Goal: Task Accomplishment & Management: Complete application form

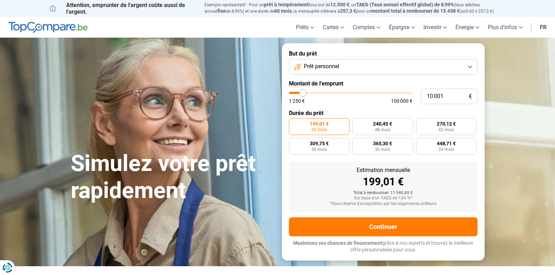
type input "8 500"
type input "8500"
type input "9 000"
type input "9000"
type input "9 750"
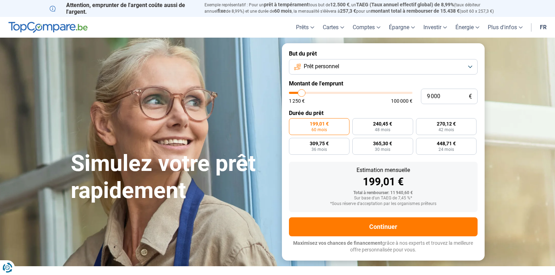
type input "9750"
type input "10 250"
type input "10250"
type input "11 500"
type input "11500"
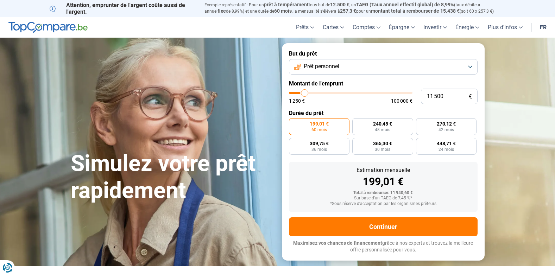
type input "12 750"
type input "12750"
type input "13 250"
type input "13250"
type input "14 500"
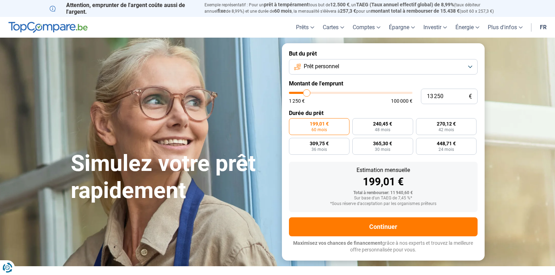
type input "14500"
type input "16 000"
type input "16000"
type input "17 000"
type input "17000"
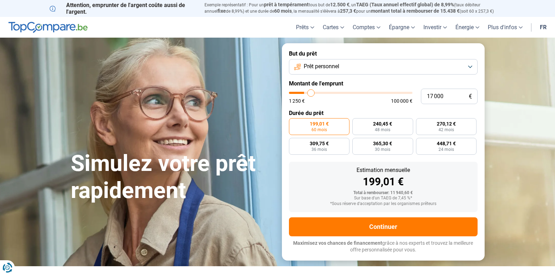
type input "18 500"
type input "18500"
type input "20 500"
type input "20500"
type input "21 500"
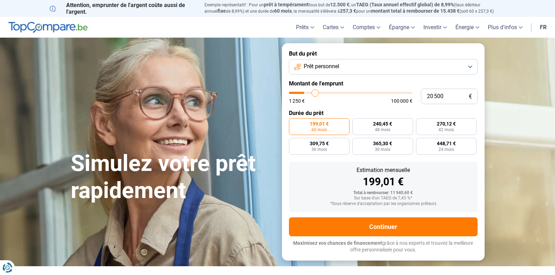
type input "21500"
type input "23 250"
type input "23250"
type input "26 750"
type input "26750"
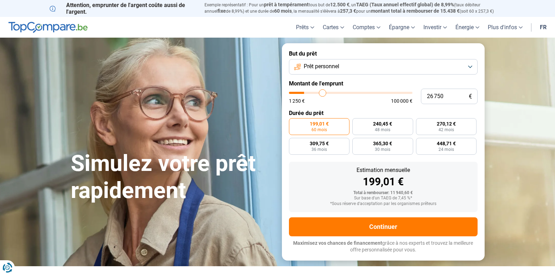
type input "28 750"
type input "28750"
type input "32 500"
type input "32500"
type input "35 000"
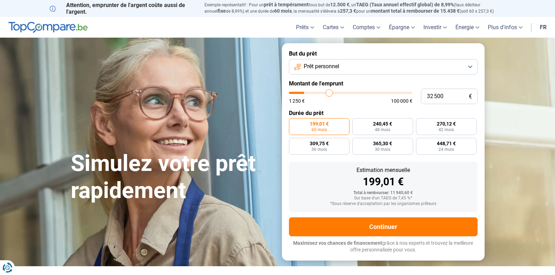
type input "35000"
type input "36 750"
type input "36750"
type input "39 750"
type input "39750"
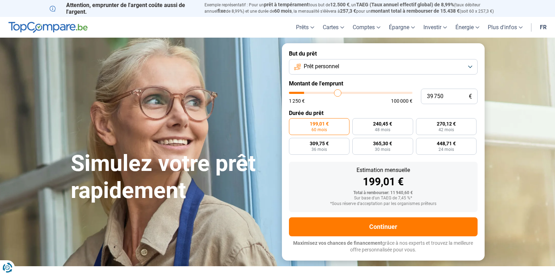
type input "42 000"
type input "42000"
type input "42 750"
type input "42750"
type input "44 250"
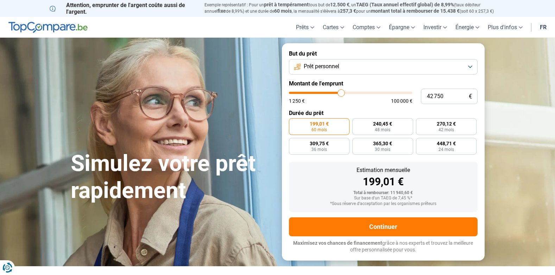
type input "44250"
type input "45 750"
type input "45750"
type input "48 000"
type input "48000"
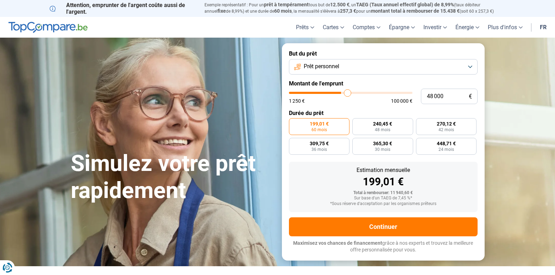
type input "50 250"
type input "50250"
type input "51 250"
type input "51250"
type input "52 000"
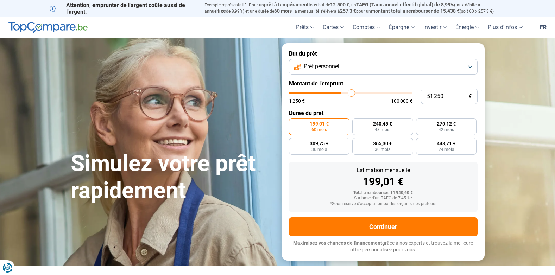
type input "52000"
type input "53 000"
type input "53000"
type input "53 250"
type input "53250"
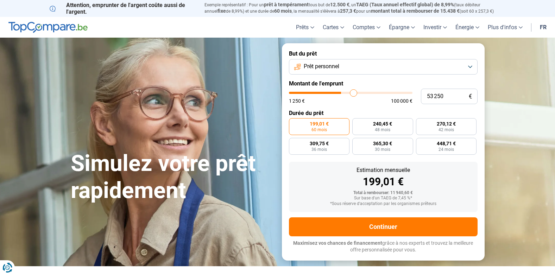
type input "53 500"
type input "53500"
type input "54 500"
type input "54500"
type input "54 750"
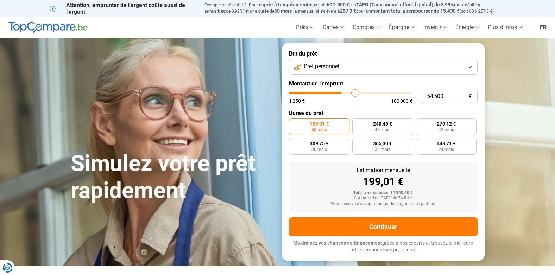
type input "54750"
type input "55 000"
type input "55000"
type input "56 250"
type input "56250"
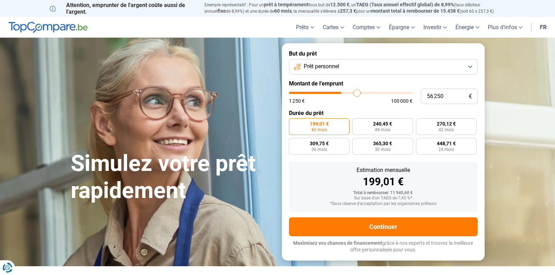
type input "56 500"
type input "56500"
type input "57 750"
type input "57750"
type input "58 750"
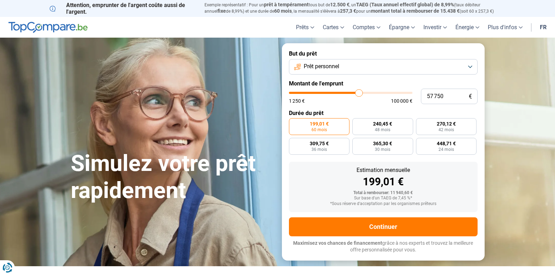
type input "58750"
type input "59 250"
type input "59250"
type input "60 250"
type input "60250"
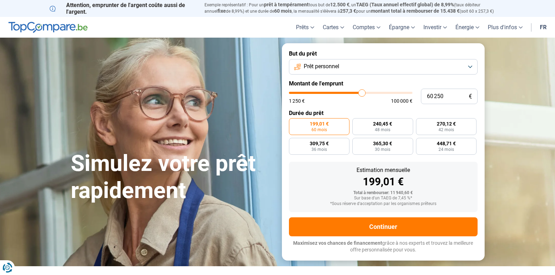
type input "60 750"
type input "60750"
type input "61 750"
type input "61750"
type input "63 000"
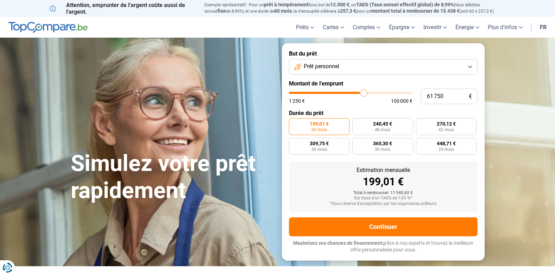
type input "63000"
type input "63 500"
type input "63500"
type input "64 750"
type input "64750"
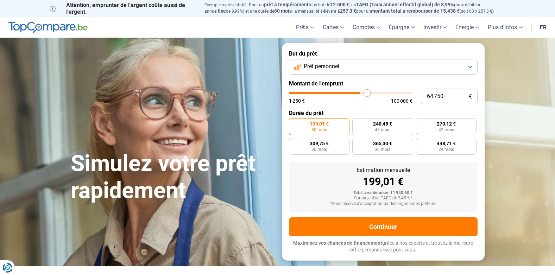
type input "65 250"
type input "65250"
type input "65 750"
type input "65750"
type input "66 000"
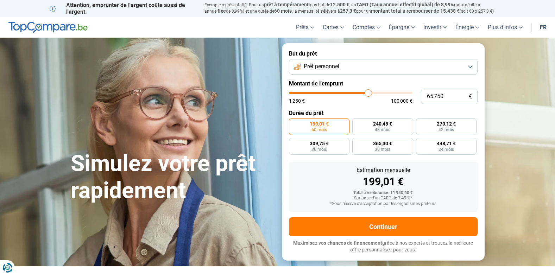
type input "66000"
type input "66 250"
type input "66250"
type input "66 500"
type input "66500"
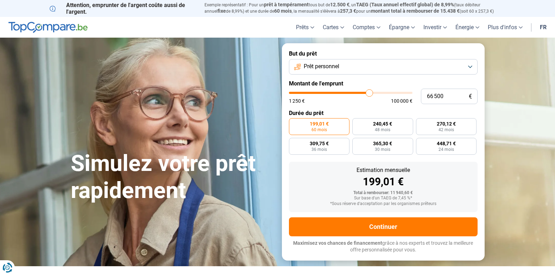
type input "66 750"
type input "66750"
type input "67 250"
type input "67250"
type input "67 500"
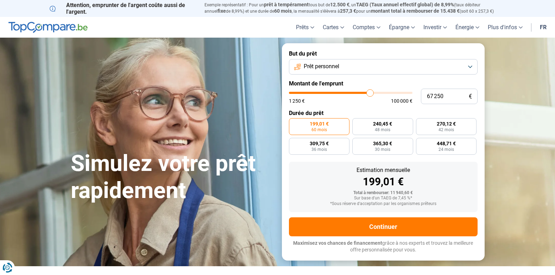
type input "67500"
type input "67 750"
type input "67750"
type input "68 250"
type input "68250"
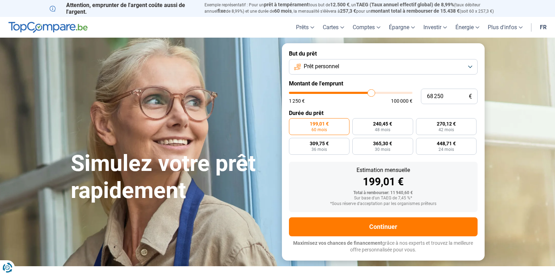
type input "68 750"
type input "68750"
type input "69 000"
type input "69000"
type input "69 250"
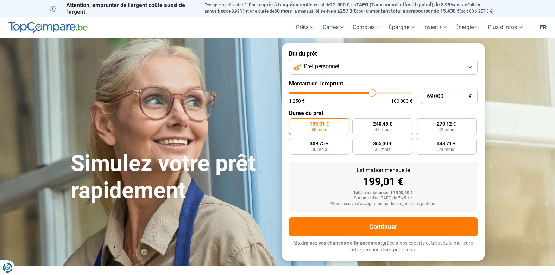
type input "69250"
type input "69 500"
drag, startPoint x: 301, startPoint y: 94, endPoint x: 373, endPoint y: 109, distance: 73.4
type input "69500"
click at [373, 94] on input "range" at bounding box center [350, 93] width 123 height 2
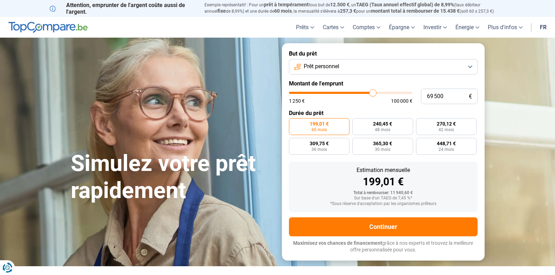
radio input "false"
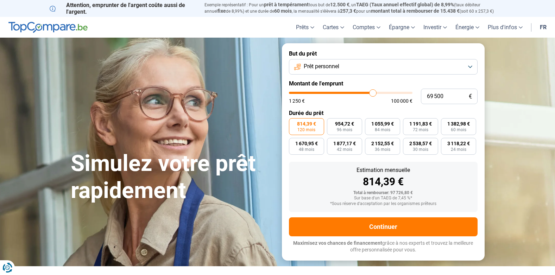
type input "71 000"
type input "71000"
type input "72 000"
type input "72000"
type input "72 250"
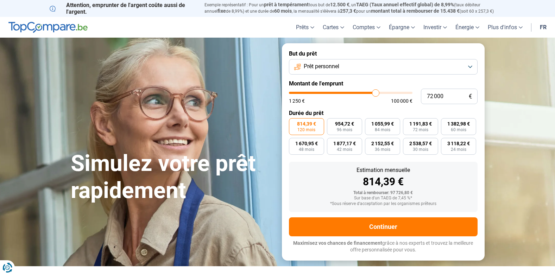
type input "72250"
type input "73 500"
type input "73500"
type input "74 750"
type input "74750"
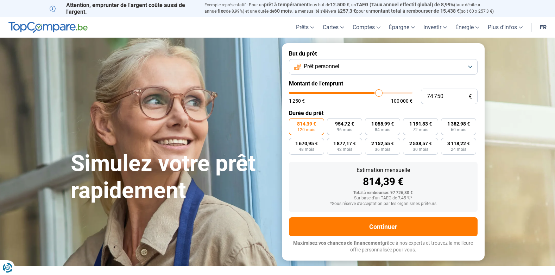
type input "75 250"
type input "75250"
type input "76 500"
type input "76500"
type input "78 250"
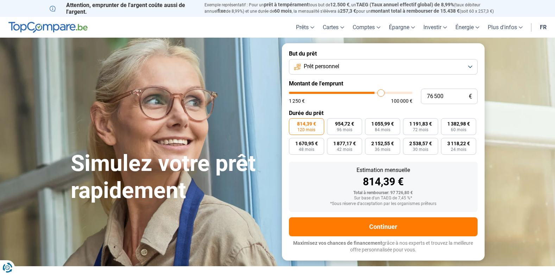
type input "78250"
type input "78 750"
type input "78750"
type input "81 000"
type input "81000"
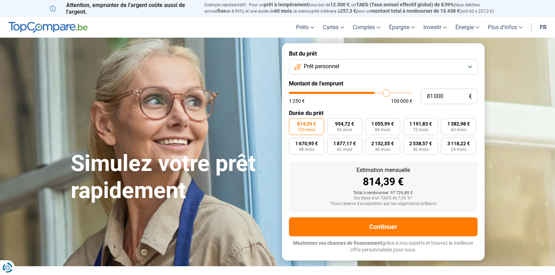
type input "81 750"
type input "81750"
type input "83 000"
type input "83000"
type input "84 000"
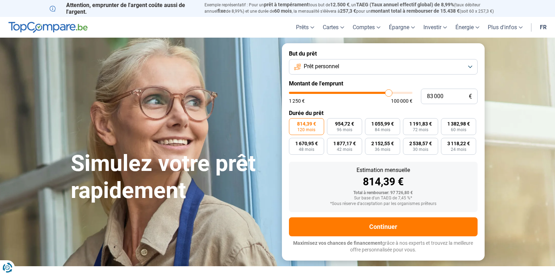
type input "84000"
type input "85 000"
type input "85000"
type input "86 000"
type input "86000"
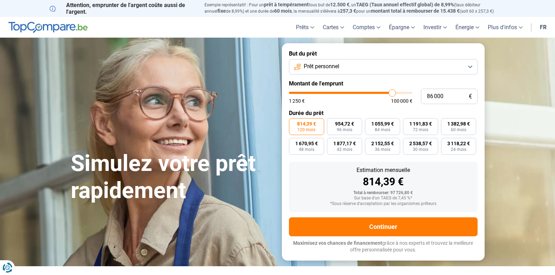
type input "87 000"
type input "87000"
type input "88 500"
type input "88500"
type input "88 750"
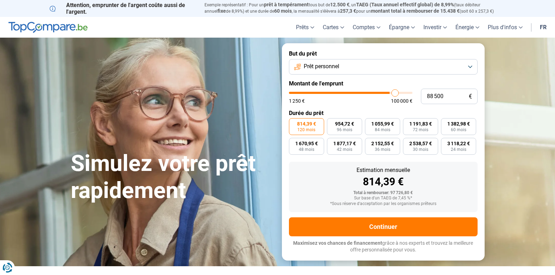
type input "88750"
type input "89 750"
type input "89750"
type input "90 250"
type input "90250"
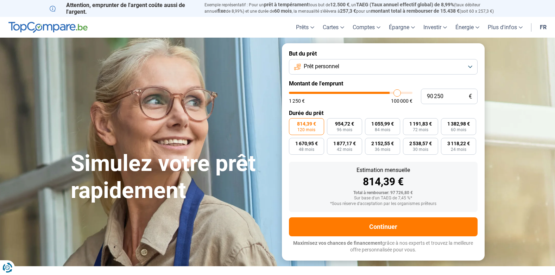
type input "90 500"
type input "90500"
type input "91 250"
type input "91250"
type input "91 750"
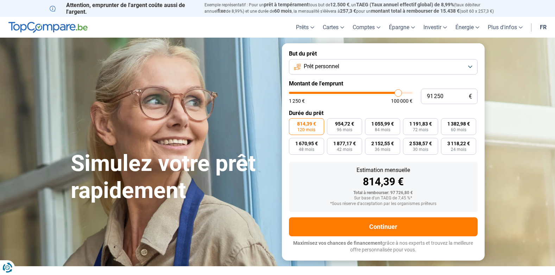
type input "91750"
type input "92 000"
type input "92000"
type input "92 750"
type input "92750"
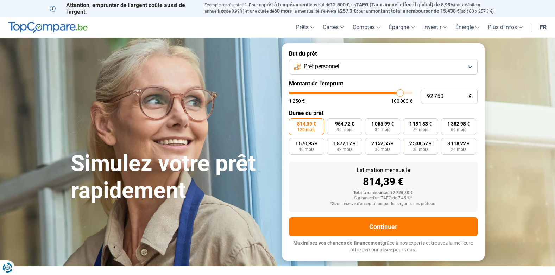
type input "93 250"
type input "93250"
type input "93 500"
type input "93500"
type input "94 000"
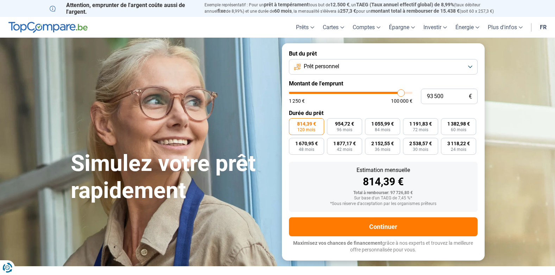
type input "94000"
type input "94 250"
type input "94250"
type input "94 500"
type input "94500"
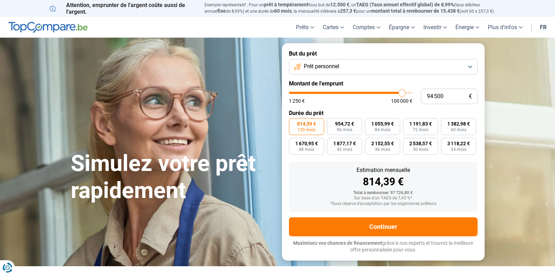
type input "94 750"
type input "94750"
type input "95 000"
type input "95000"
type input "95 750"
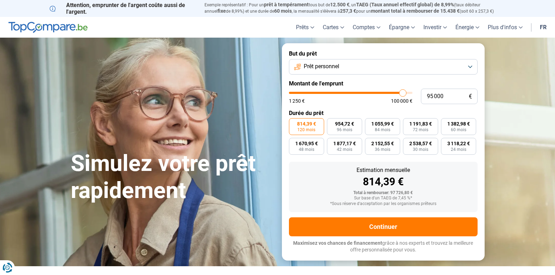
type input "95750"
type input "96 000"
type input "96000"
type input "96 250"
type input "96250"
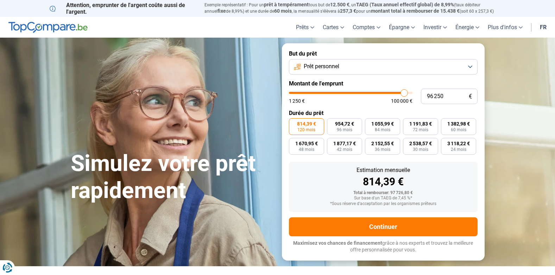
type input "96 500"
type input "96500"
type input "97 250"
type input "97250"
type input "97 500"
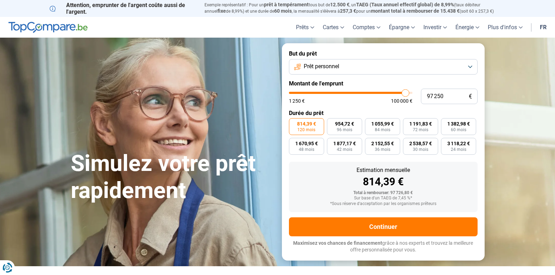
type input "97500"
type input "97 750"
type input "97750"
type input "98 500"
type input "98500"
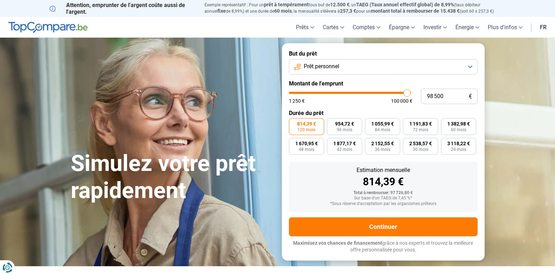
type input "99 000"
drag, startPoint x: 374, startPoint y: 93, endPoint x: 410, endPoint y: 96, distance: 35.7
click at [410, 94] on input "range" at bounding box center [350, 93] width 123 height 2
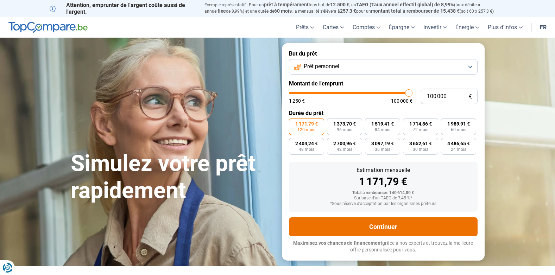
click at [379, 226] on button "Continuer" at bounding box center [383, 226] width 189 height 19
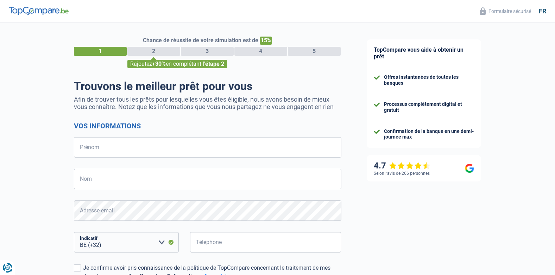
select select "32"
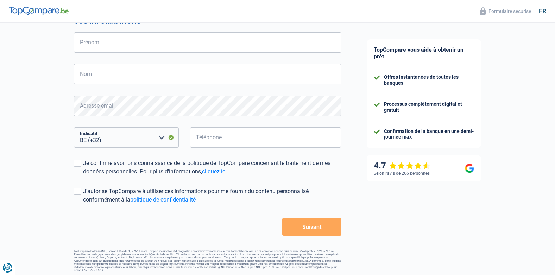
scroll to position [107, 0]
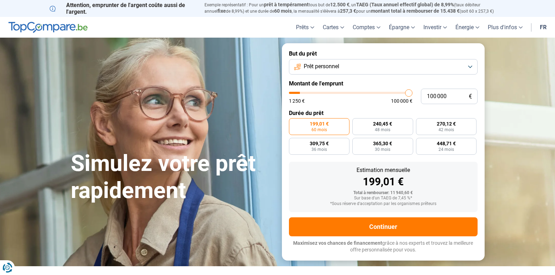
type input "99 500"
type input "99500"
type input "99 000"
type input "99000"
type input "98 000"
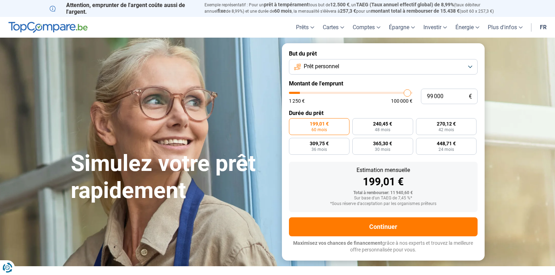
type input "98000"
type input "97 750"
type input "97750"
type input "97 250"
type input "97250"
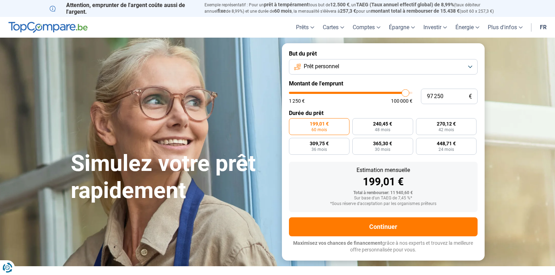
type input "96 250"
type input "96250"
type input "95 750"
type input "95750"
type input "94 750"
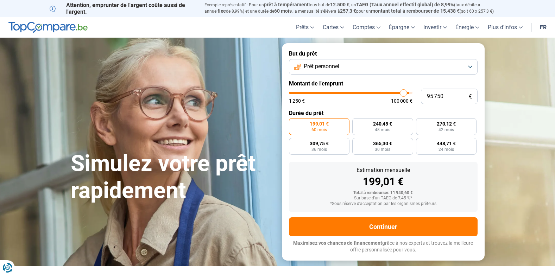
type input "94750"
type input "93 000"
type input "93000"
type input "92 000"
type input "92000"
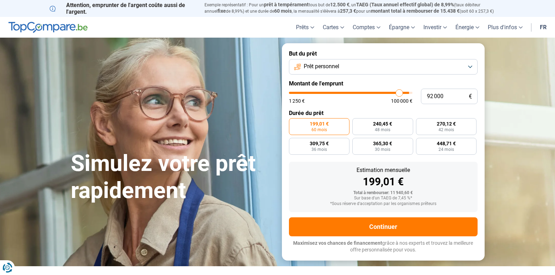
type input "91 000"
type input "91000"
type input "90 000"
type input "90000"
type input "89 000"
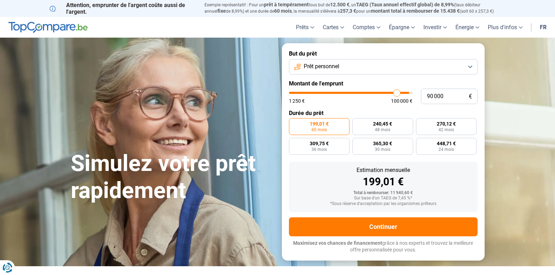
type input "89000"
type input "87 250"
type input "87250"
type input "85 000"
type input "85000"
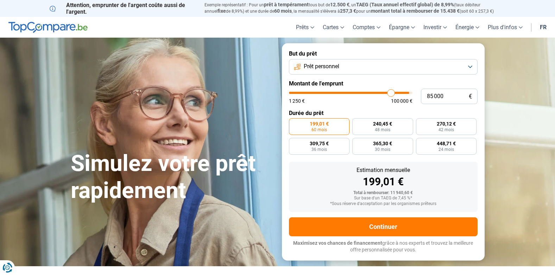
type input "83 250"
type input "83250"
type input "81 250"
type input "81250"
type input "80 000"
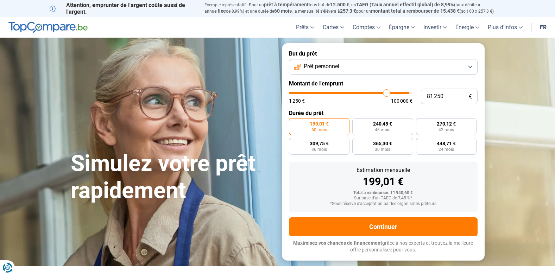
type input "80000"
type input "77 250"
type input "77250"
type input "74 750"
type input "74750"
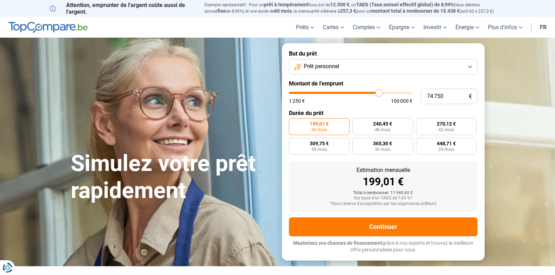
type input "73 500"
type input "73500"
type input "71 750"
type input "71750"
type input "70 250"
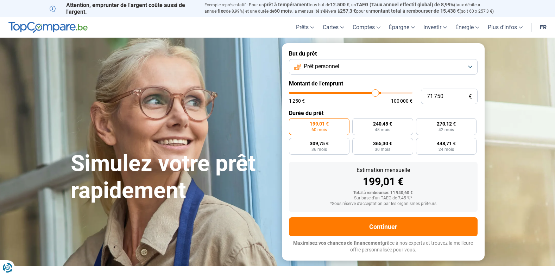
type input "70250"
type input "69 250"
type input "69250"
type input "67 750"
type input "67750"
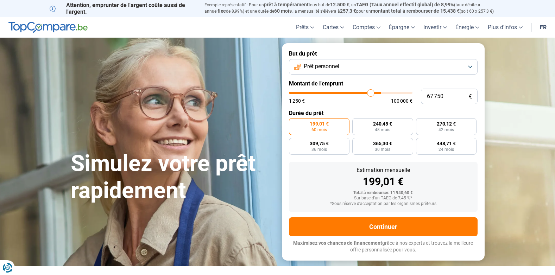
type input "66 250"
type input "66250"
type input "65 750"
type input "65750"
type input "64 250"
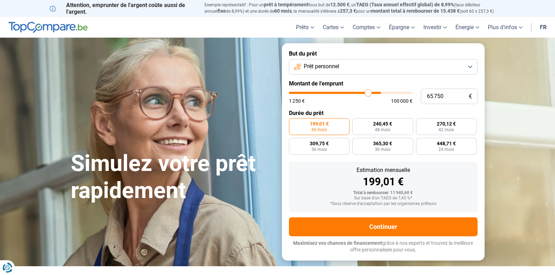
type input "64250"
type input "63 000"
type input "63000"
type input "62 250"
type input "62250"
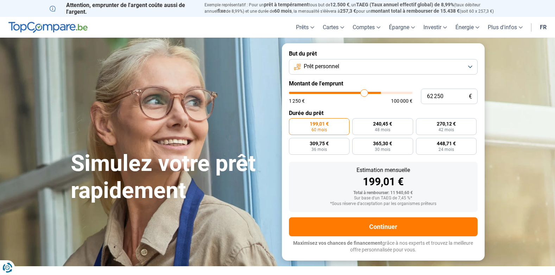
type input "61 500"
type input "61500"
type input "60 750"
type input "60750"
type input "60 500"
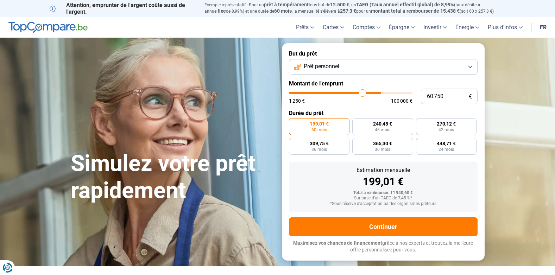
type input "60500"
type input "60 000"
type input "60000"
type input "59 250"
type input "59250"
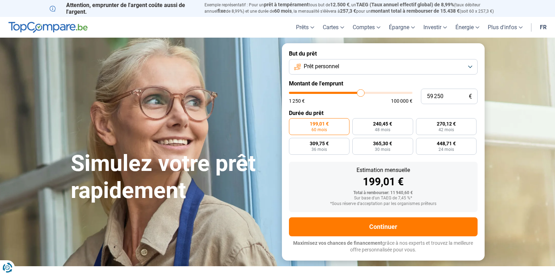
type input "58 750"
type input "58750"
type input "58 500"
type input "58500"
type input "58 000"
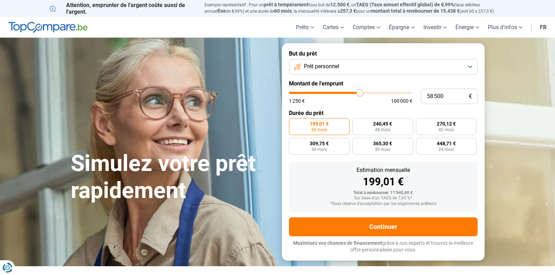
type input "58000"
type input "57 750"
type input "57750"
type input "57 500"
type input "57500"
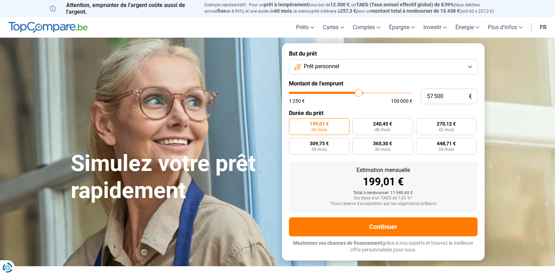
type input "57 250"
type input "57250"
type input "57 000"
type input "57000"
type input "56 500"
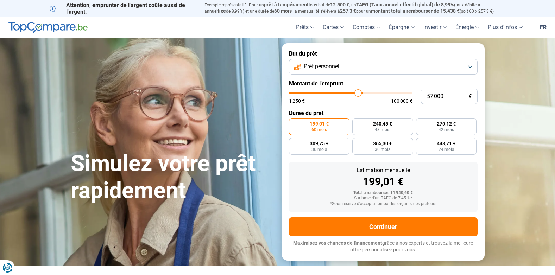
type input "56500"
type input "56 250"
type input "56250"
type input "56 000"
type input "56000"
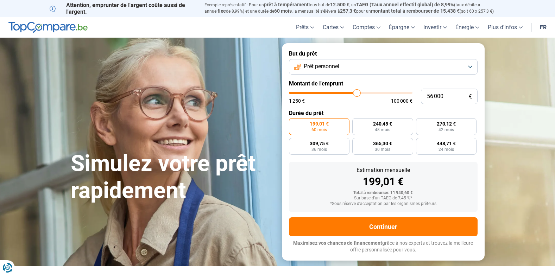
type input "55 750"
type input "55750"
type input "55 500"
type input "55500"
type input "55 000"
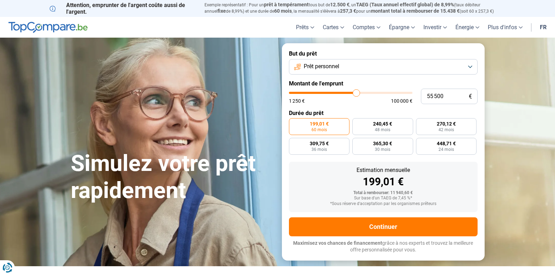
type input "55000"
type input "54 750"
type input "54750"
type input "54 500"
drag, startPoint x: 409, startPoint y: 94, endPoint x: 355, endPoint y: 88, distance: 54.1
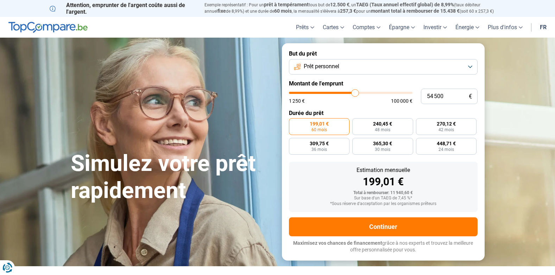
type input "54500"
click at [355, 92] on input "range" at bounding box center [350, 93] width 123 height 2
click at [355, 89] on div "54 500 € 1 250 € 100 000 €" at bounding box center [383, 96] width 189 height 15
radio input "false"
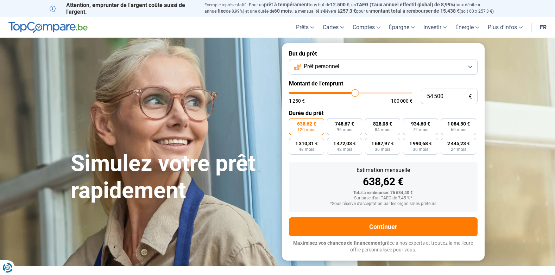
drag, startPoint x: 355, startPoint y: 88, endPoint x: 351, endPoint y: 92, distance: 5.0
click at [351, 92] on div "54 500 € 1 250 € 100 000 €" at bounding box center [383, 96] width 189 height 15
type input "52 500"
type input "52500"
type input "51 500"
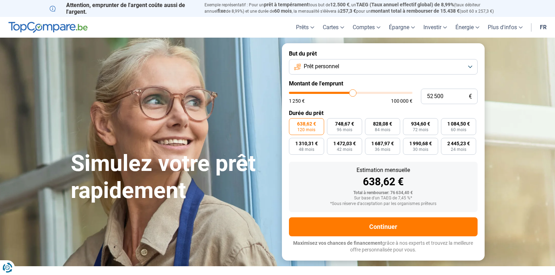
type input "51500"
type input "51 000"
type input "51000"
type input "49 750"
type input "49750"
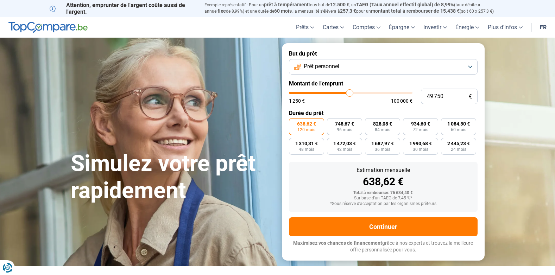
type input "48 250"
type input "48250"
type input "48 000"
type input "48000"
type input "47 000"
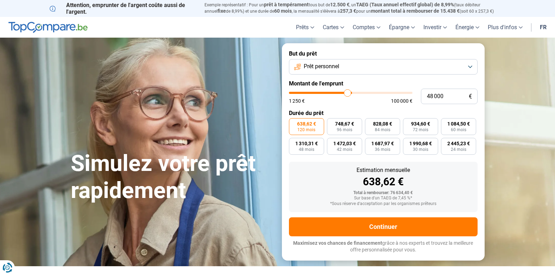
type input "47000"
type input "46 750"
type input "46750"
type input "46 500"
type input "46500"
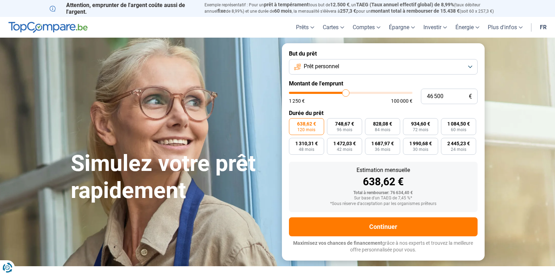
type input "46 750"
type input "46750"
type input "47 000"
type input "47000"
type input "47 250"
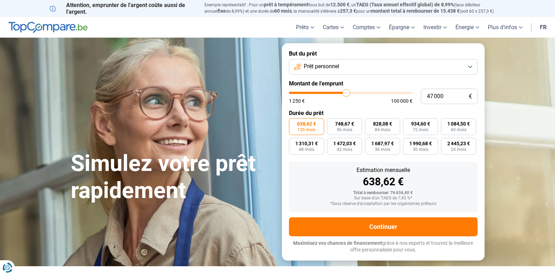
type input "47250"
type input "47 500"
type input "47500"
type input "48 000"
type input "48000"
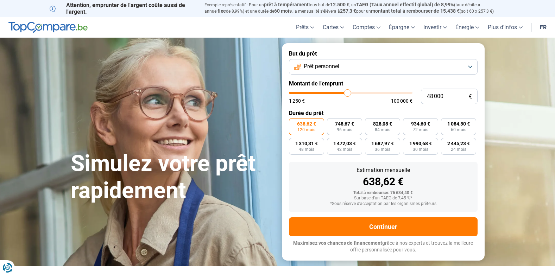
type input "48 250"
type input "48250"
type input "48 500"
type input "48500"
type input "49 000"
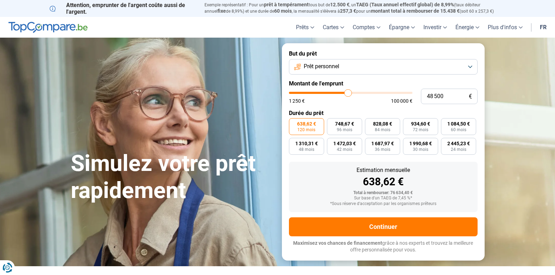
type input "49000"
type input "49 500"
type input "49500"
type input "49 750"
drag, startPoint x: 353, startPoint y: 93, endPoint x: 349, endPoint y: 94, distance: 3.6
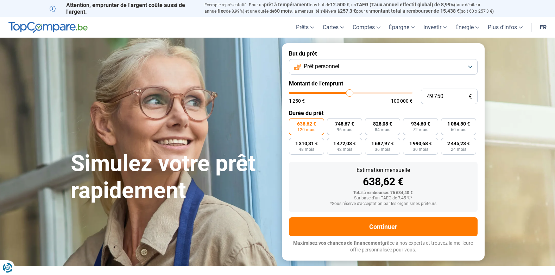
type input "49750"
click at [349, 94] on input "range" at bounding box center [350, 93] width 123 height 2
type input "50 000"
type input "50000"
type input "50 250"
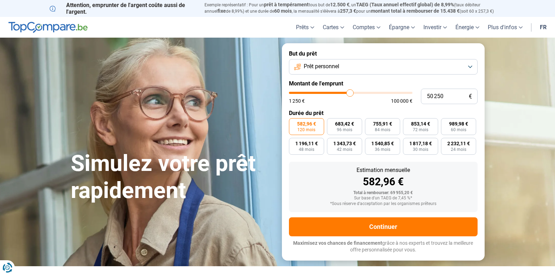
type input "50250"
click at [350, 94] on input "range" at bounding box center [350, 93] width 123 height 2
click at [378, 53] on label "But du prêt" at bounding box center [383, 53] width 189 height 7
